Goal: Task Accomplishment & Management: Use online tool/utility

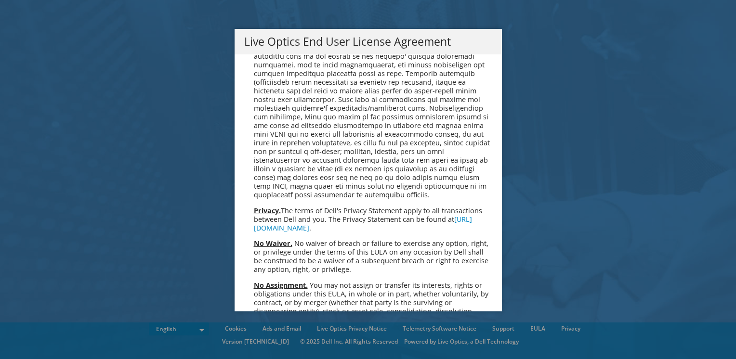
scroll to position [3641, 0]
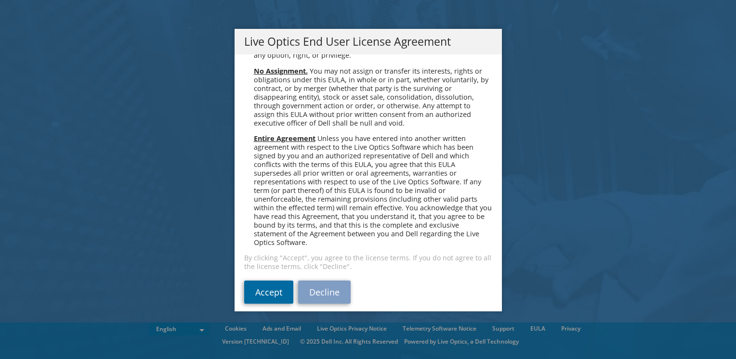
click at [271, 281] on link "Accept" at bounding box center [268, 292] width 49 height 23
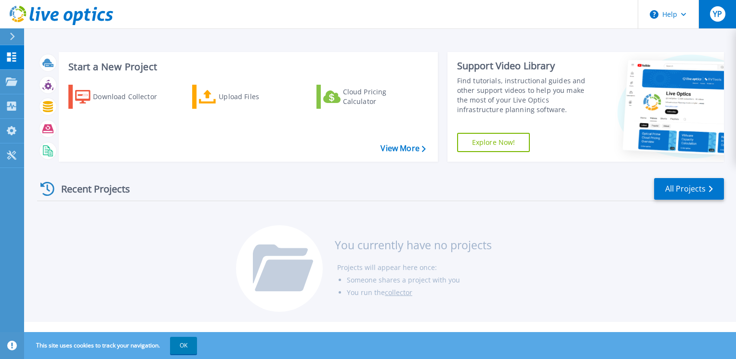
click at [720, 14] on span "YP" at bounding box center [717, 14] width 9 height 8
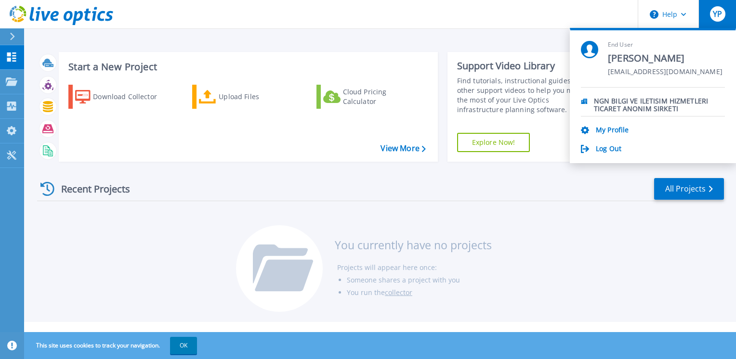
drag, startPoint x: 645, startPoint y: 38, endPoint x: 507, endPoint y: 39, distance: 138.2
click at [507, 39] on div "Start a New Project Download Collector Upload Files Cloud Pricing Calculator Vi…" at bounding box center [380, 161] width 712 height 322
